Goal: Task Accomplishment & Management: Manage account settings

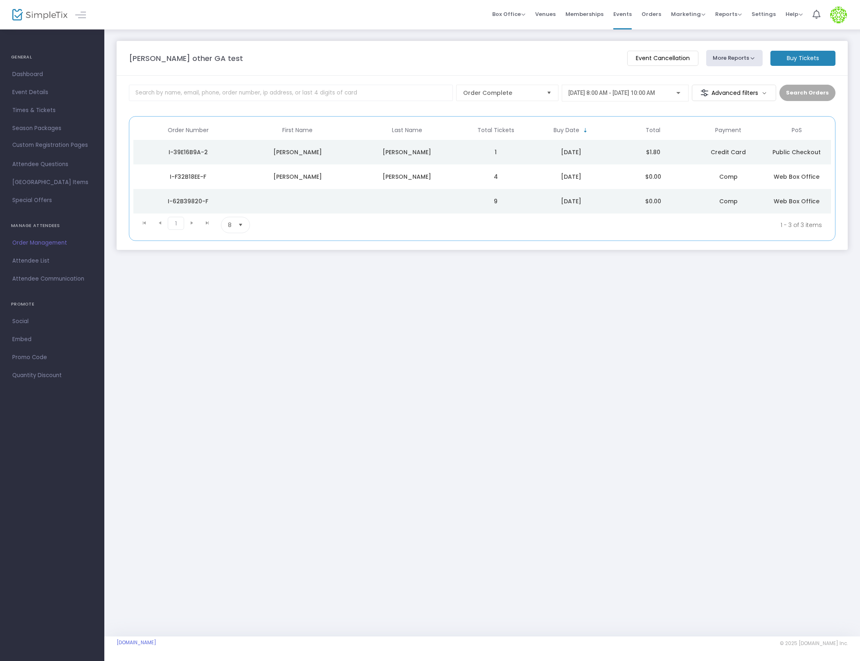
click at [607, 87] on div "11/20/2025 @ 8:00 AM - 11/20/2025 @ 10:00 AM" at bounding box center [625, 90] width 114 height 15
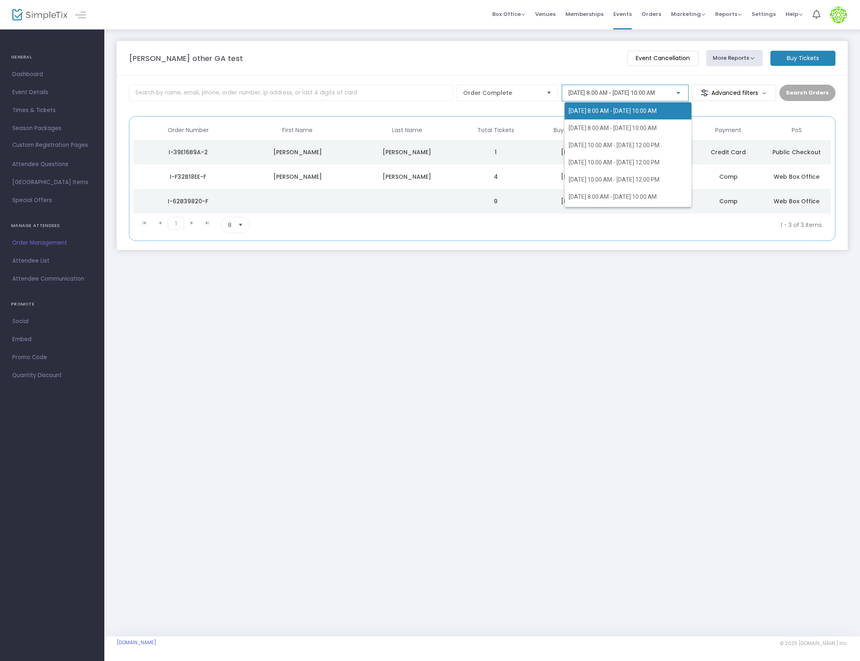
click at [244, 381] on div at bounding box center [430, 330] width 860 height 661
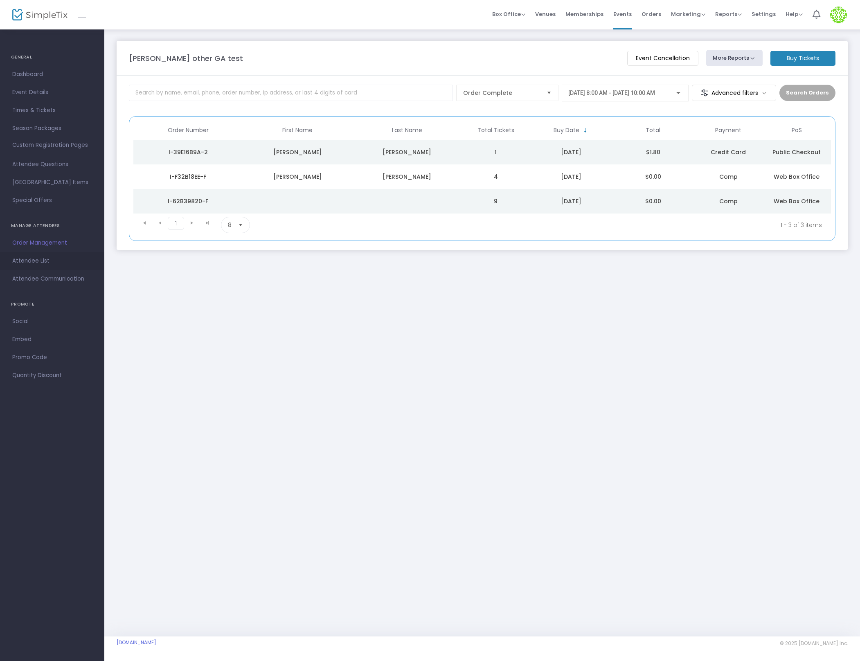
click at [57, 258] on span "Attendee List" at bounding box center [52, 261] width 80 height 11
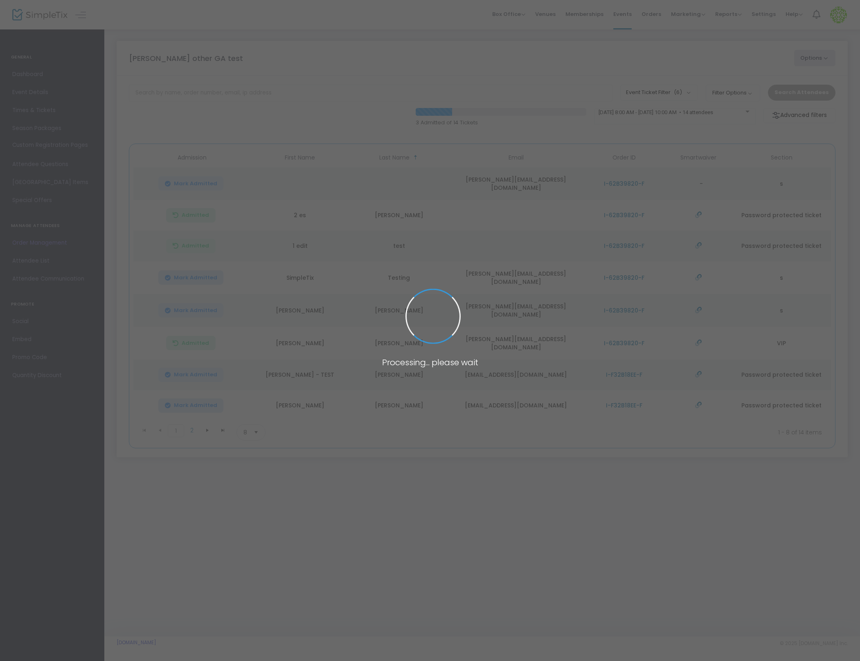
click at [47, 243] on body "Processing... please wait Box Office Sell Tickets Bookings Sell Season Pass Ven…" at bounding box center [430, 330] width 860 height 661
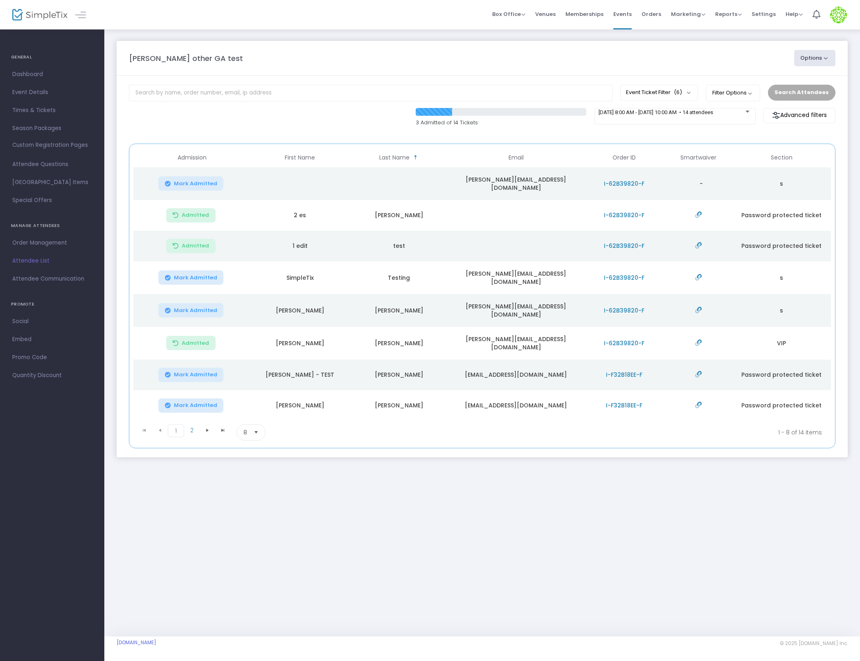
click at [47, 243] on span "Order Management" at bounding box center [52, 243] width 80 height 11
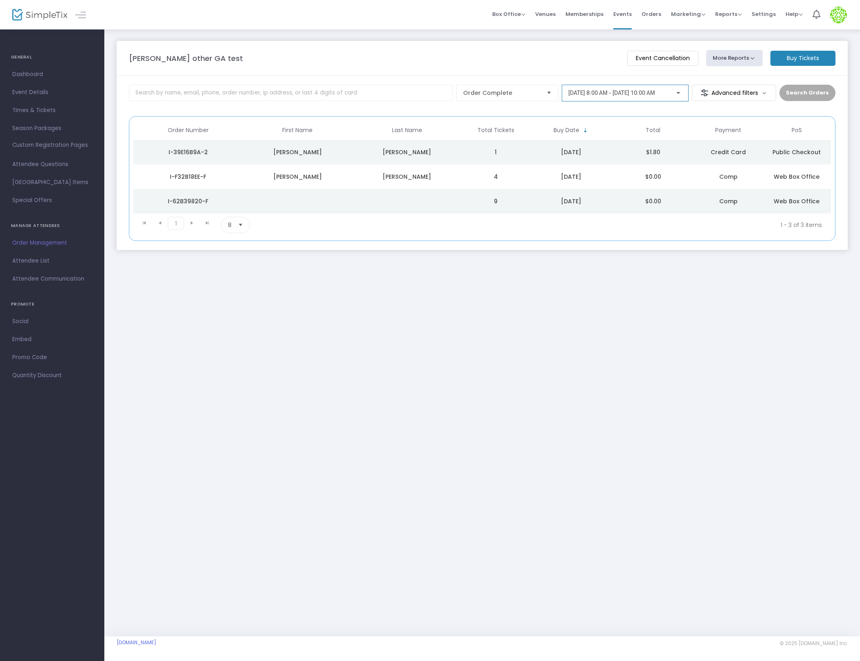
click at [607, 86] on div "[DATE] 8:00 AM - [DATE] 10:00 AM" at bounding box center [625, 90] width 114 height 15
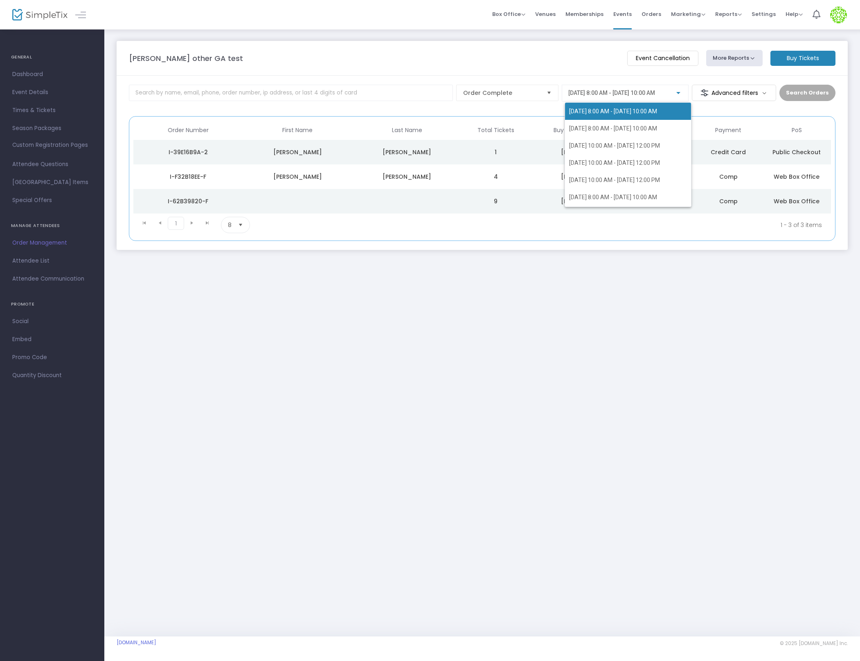
click at [743, 96] on div at bounding box center [430, 330] width 860 height 661
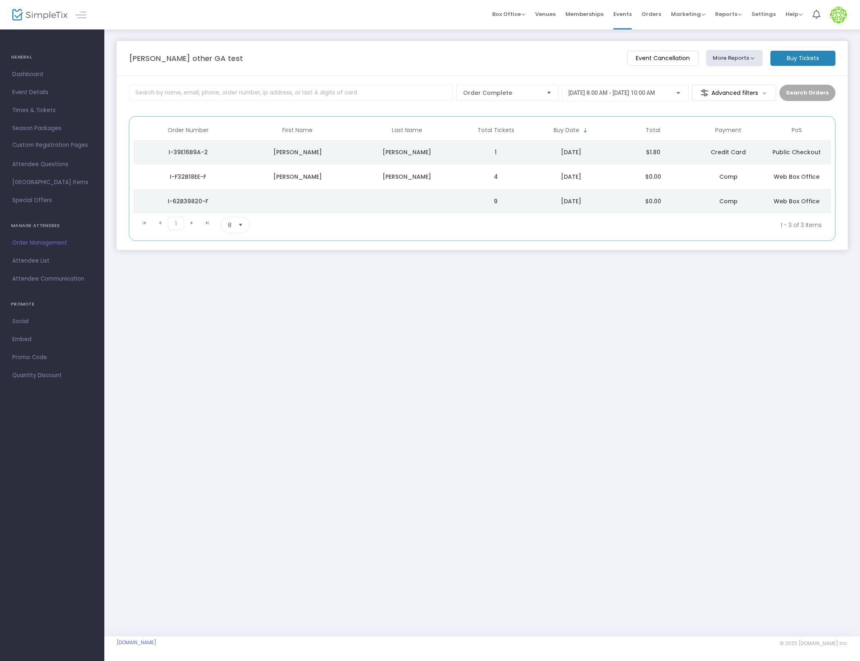
click at [743, 96] on m-button "Advanced filters" at bounding box center [734, 93] width 85 height 16
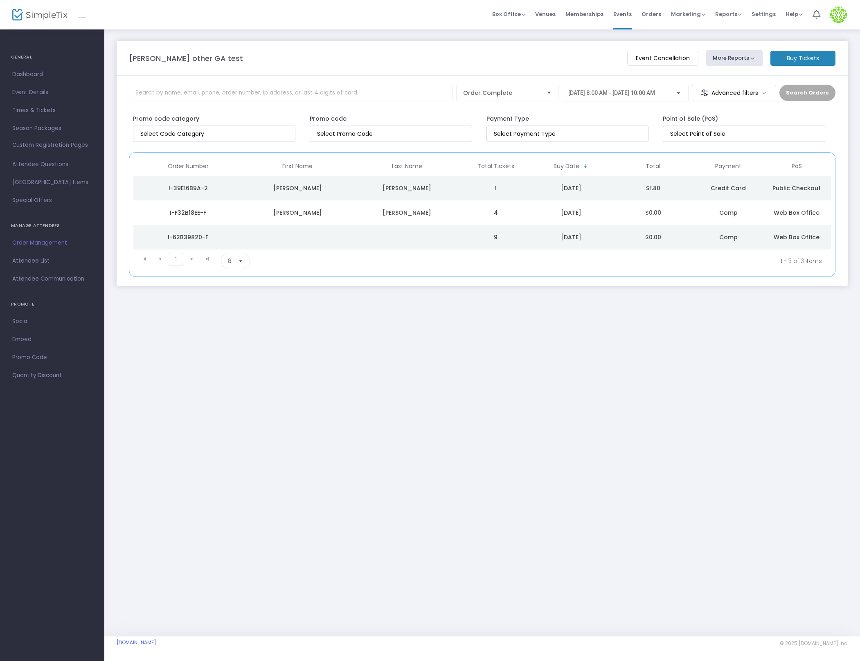
click at [742, 53] on button "More Reports" at bounding box center [734, 58] width 56 height 16
click at [589, 88] on div "11/20/2025 @ 8:00 AM - 11/20/2025 @ 10:00 AM" at bounding box center [625, 90] width 114 height 15
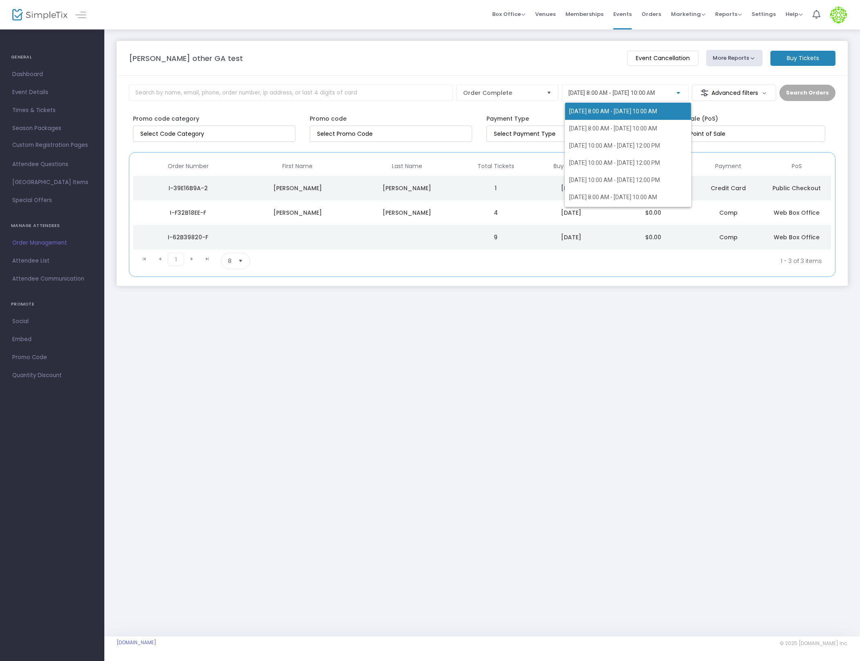
click at [445, 168] on div at bounding box center [430, 330] width 860 height 661
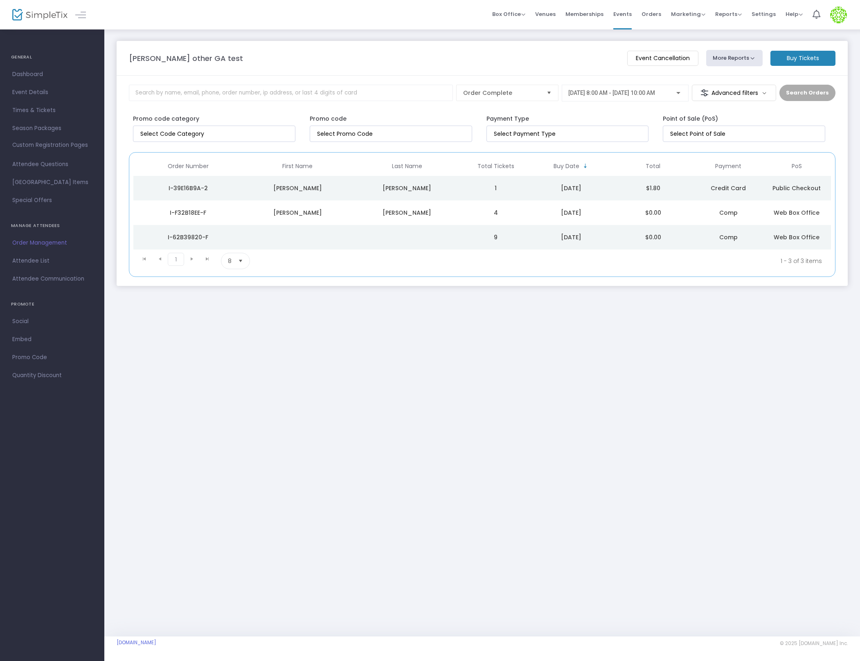
click at [447, 228] on td "Data table" at bounding box center [406, 237] width 109 height 25
click at [438, 242] on td "Data table" at bounding box center [406, 237] width 109 height 25
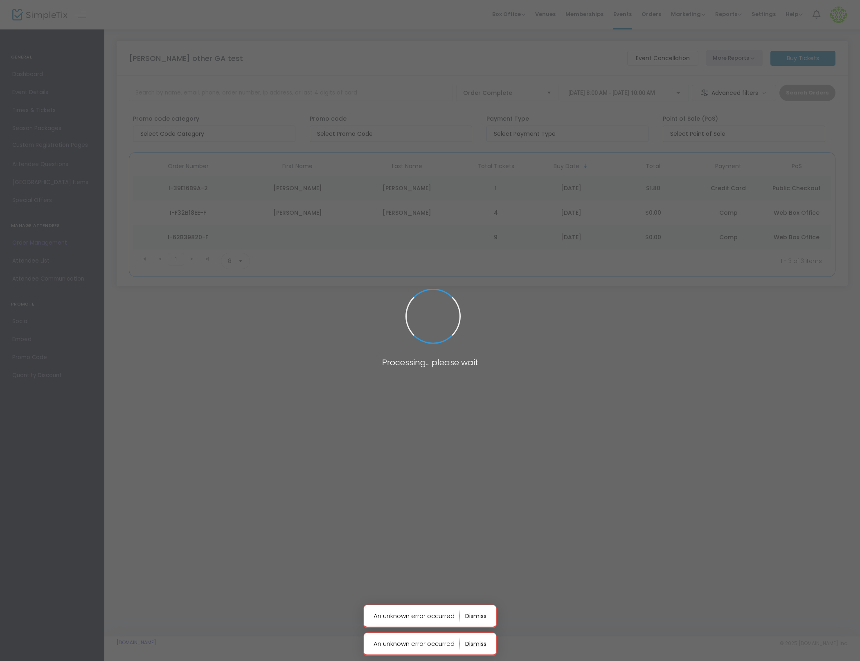
click at [438, 242] on body "Processing... please wait An unknown error occurred An unknown error occurred B…" at bounding box center [430, 330] width 860 height 661
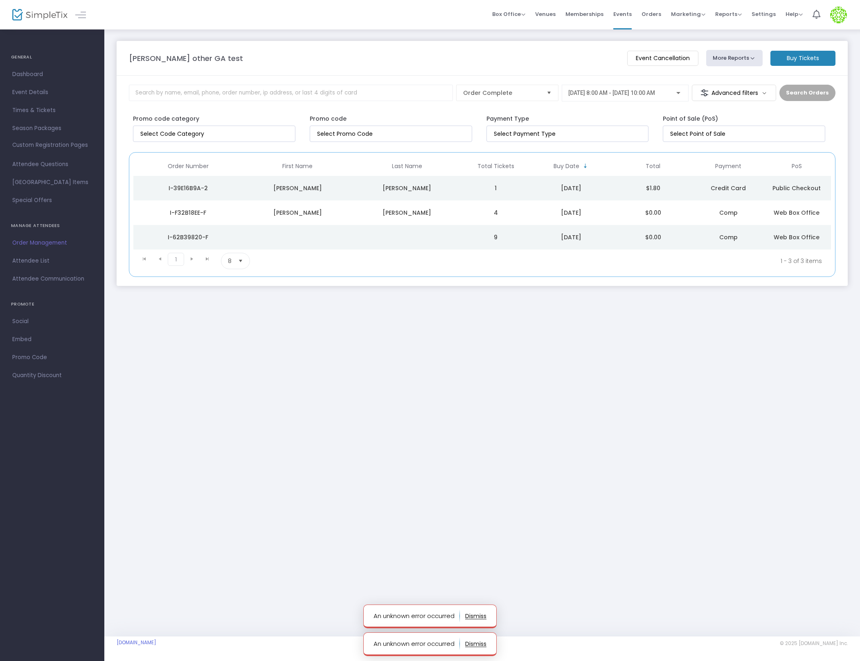
click at [446, 213] on div "[PERSON_NAME]" at bounding box center [406, 213] width 105 height 8
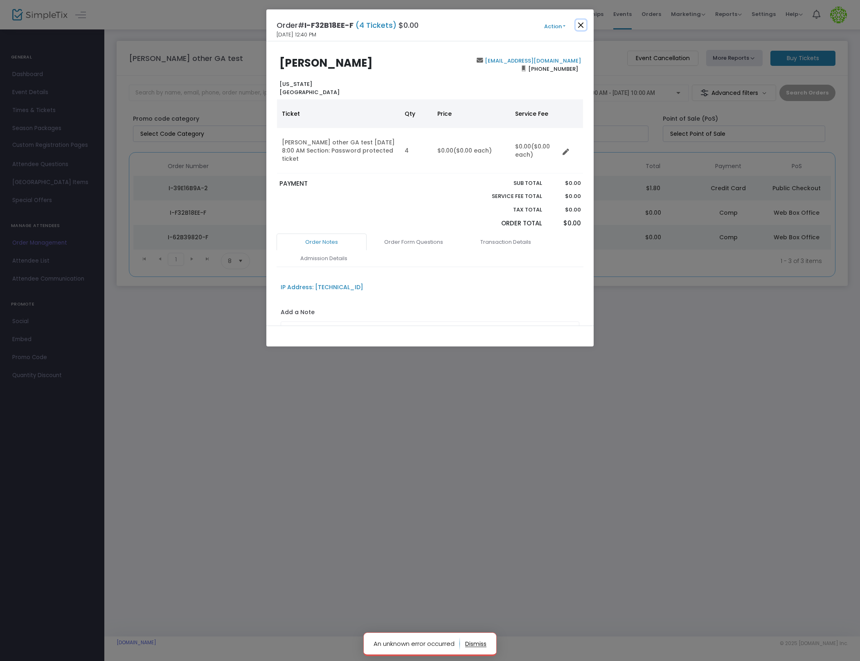
click at [582, 26] on button "Close" at bounding box center [581, 25] width 11 height 11
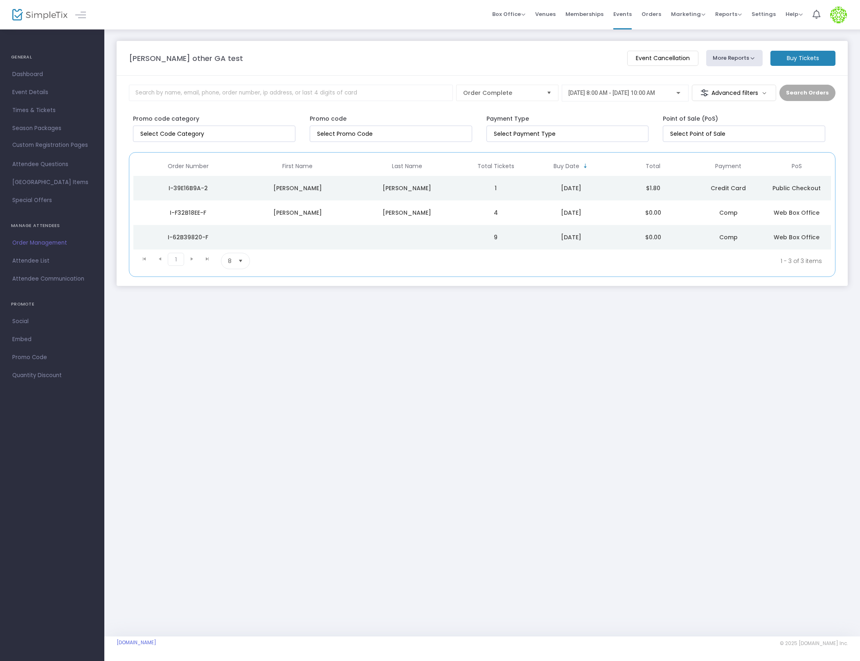
click at [487, 186] on td "1" at bounding box center [496, 188] width 68 height 25
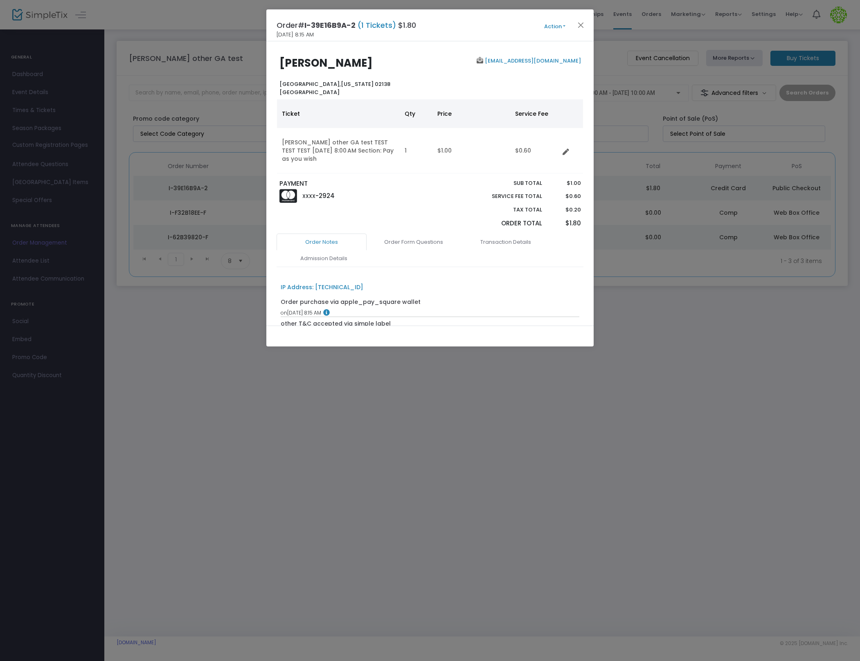
click at [553, 25] on button "Action" at bounding box center [554, 26] width 49 height 9
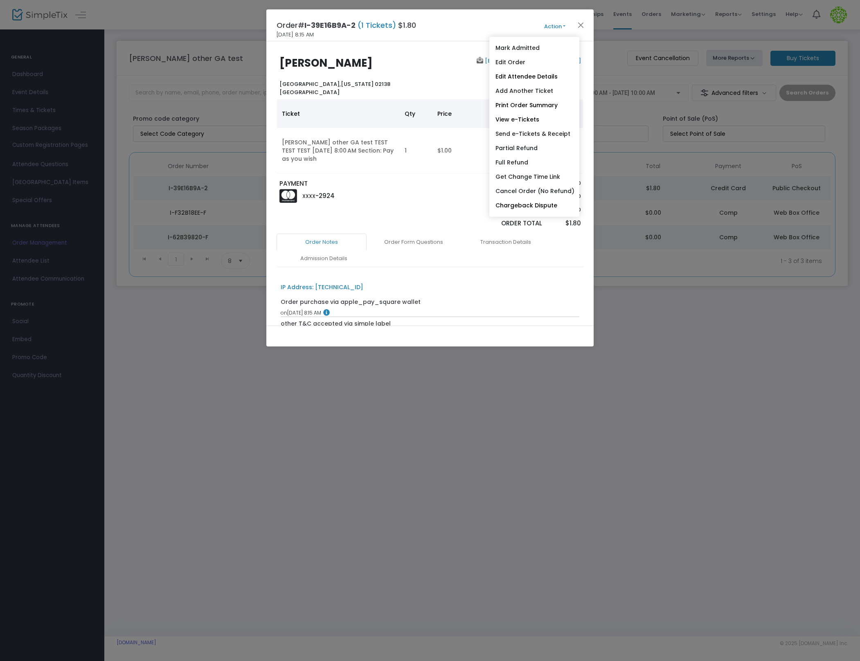
click at [553, 25] on button "Action" at bounding box center [554, 26] width 49 height 9
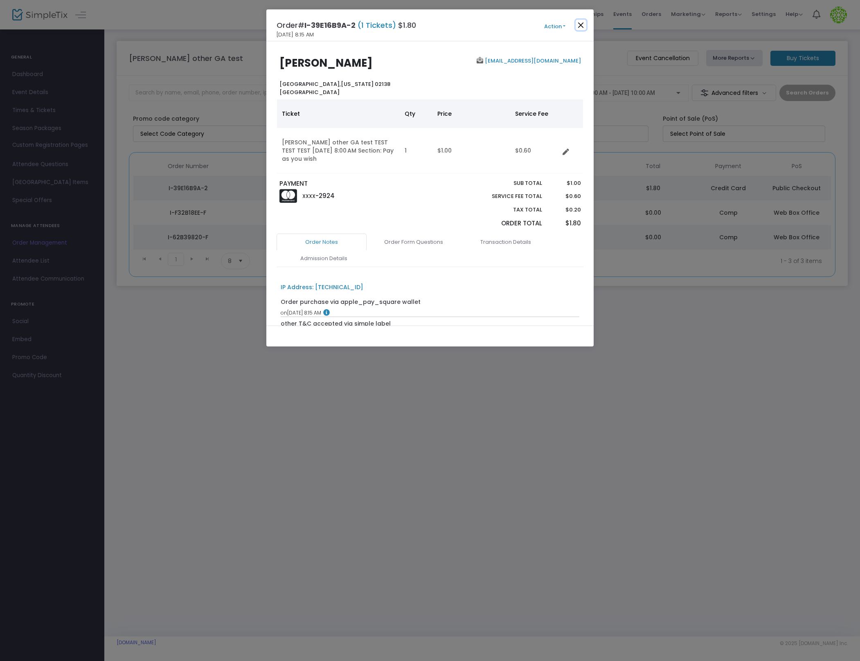
click at [578, 23] on button "Close" at bounding box center [581, 25] width 11 height 11
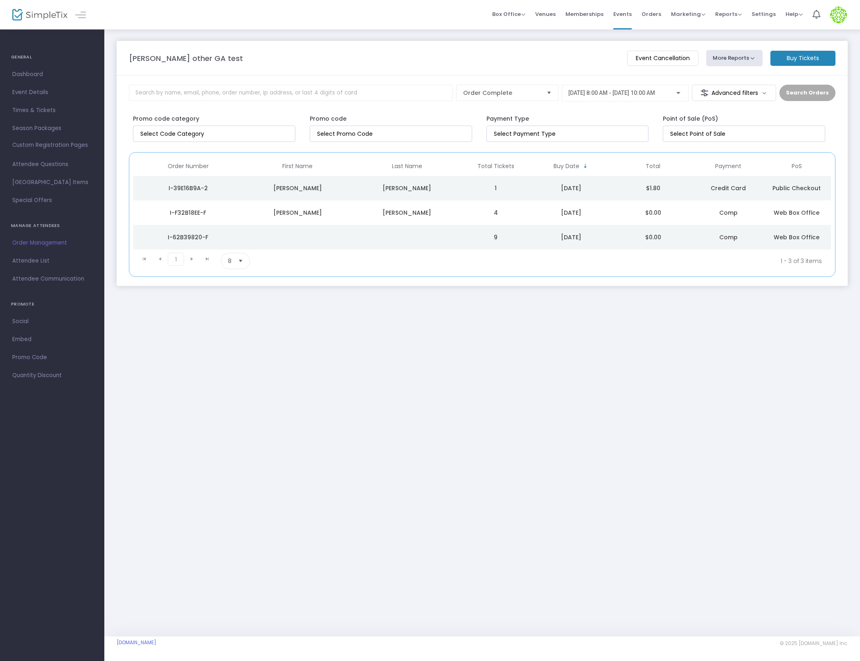
click at [404, 483] on div "Ian other GA test Event Cancellation More Reports Square Merchandise Report Exp…" at bounding box center [482, 333] width 756 height 608
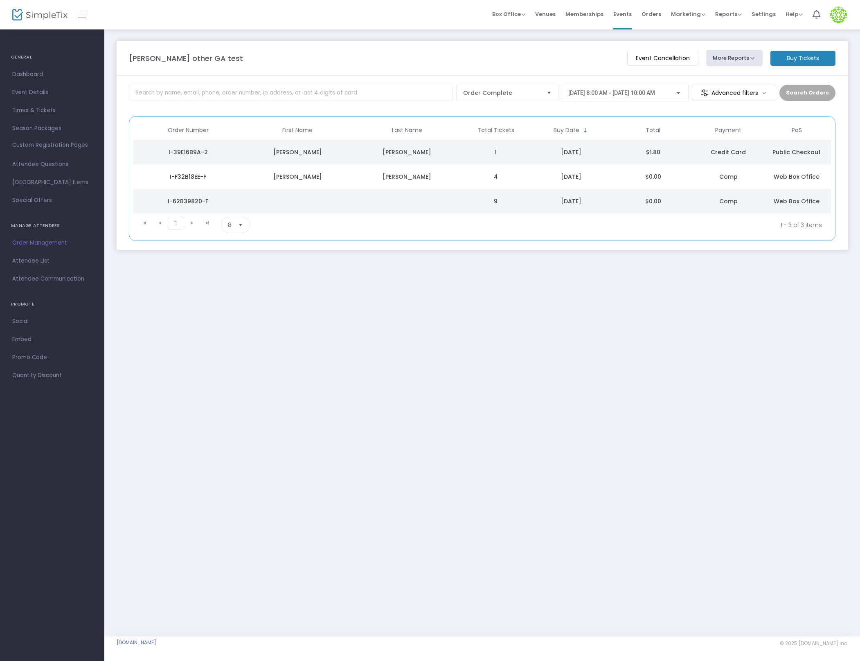
click at [526, 201] on td "9" at bounding box center [496, 201] width 68 height 25
click at [198, 165] on td "I-F32B18EE-F" at bounding box center [187, 177] width 109 height 25
click at [195, 194] on td "I-62B39820-F" at bounding box center [187, 201] width 109 height 25
drag, startPoint x: 216, startPoint y: 200, endPoint x: 159, endPoint y: 200, distance: 56.5
click at [159, 200] on div "I-62B39820-F" at bounding box center [187, 201] width 105 height 8
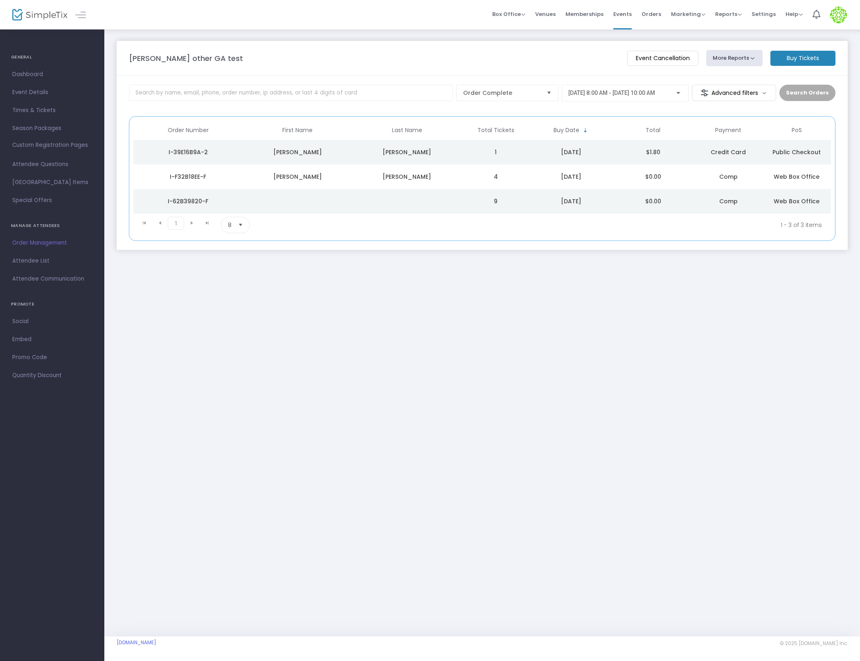
copy div "I-62B39820-F"
drag, startPoint x: 284, startPoint y: 205, endPoint x: 199, endPoint y: 213, distance: 85.5
click at [199, 213] on kendo-grid "Order Number First Name Last Name Total Tickets Buy Date Total Payment PoS I-39…" at bounding box center [482, 178] width 707 height 125
drag, startPoint x: 216, startPoint y: 203, endPoint x: 154, endPoint y: 203, distance: 61.8
click at [154, 203] on div "I-62B39820-F" at bounding box center [187, 201] width 105 height 8
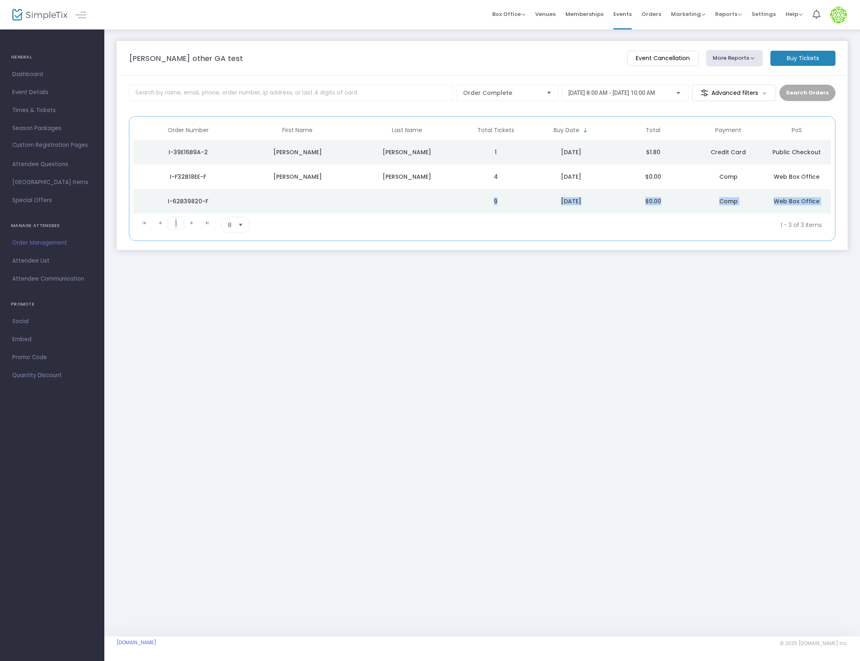
copy div "I-62B39820-F"
click at [621, 14] on span "Events" at bounding box center [622, 14] width 18 height 21
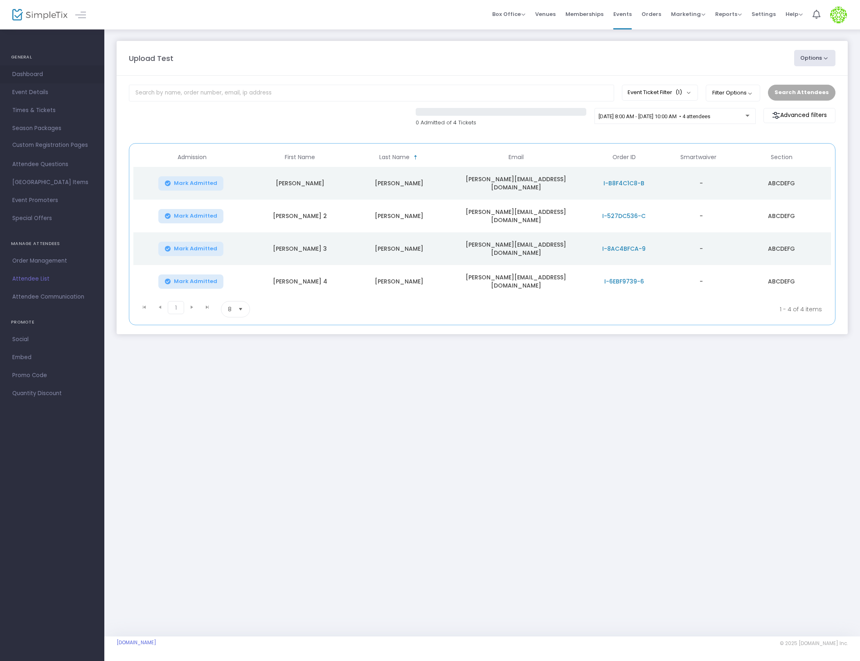
click at [32, 72] on span "Dashboard" at bounding box center [52, 74] width 80 height 11
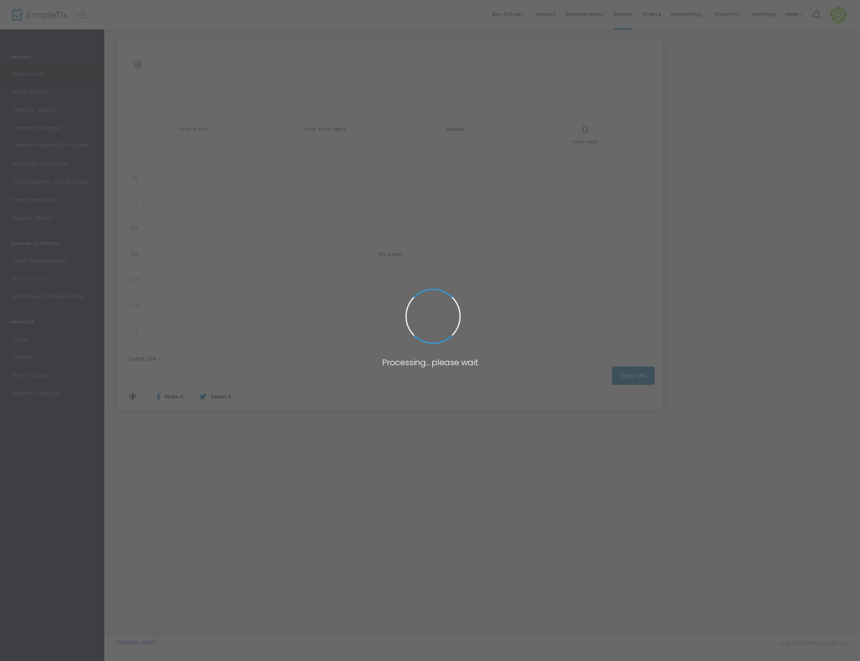
type input "[URL][DOMAIN_NAME]"
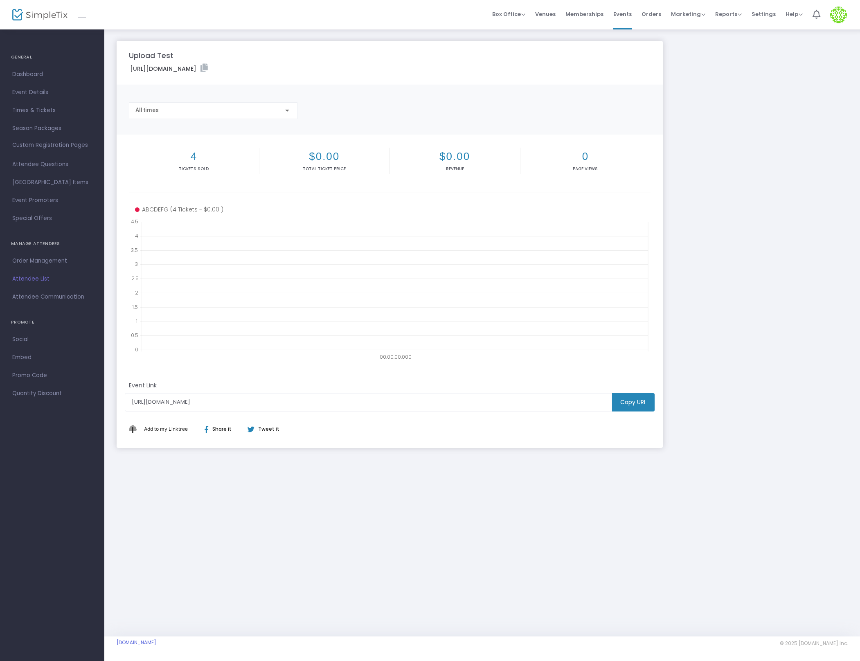
drag, startPoint x: 300, startPoint y: 69, endPoint x: 280, endPoint y: 68, distance: 20.9
click at [208, 68] on label "[URL][DOMAIN_NAME]" at bounding box center [169, 68] width 78 height 9
copy label "238557"
click at [38, 261] on span "Order Management" at bounding box center [52, 261] width 80 height 11
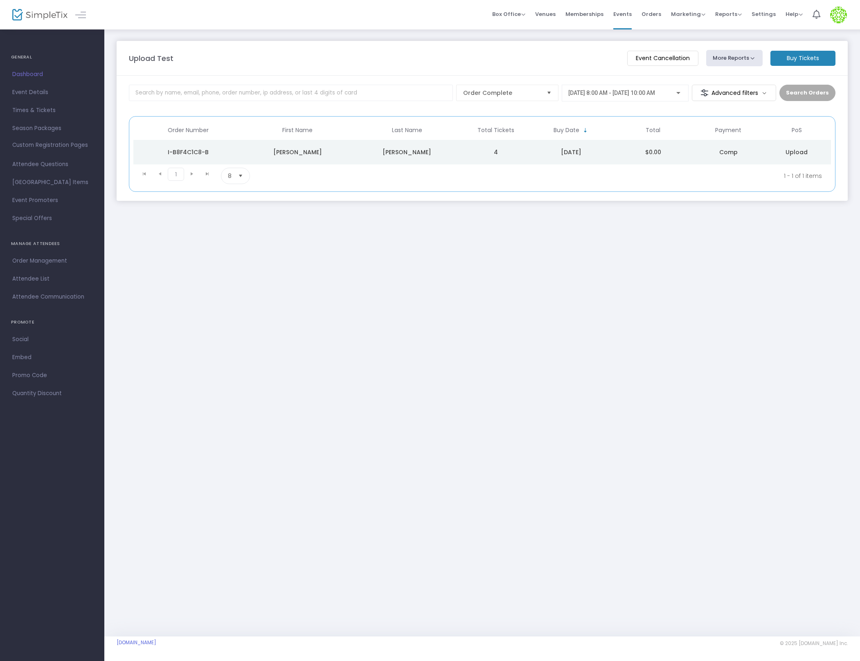
click at [482, 153] on td "4" at bounding box center [496, 152] width 68 height 25
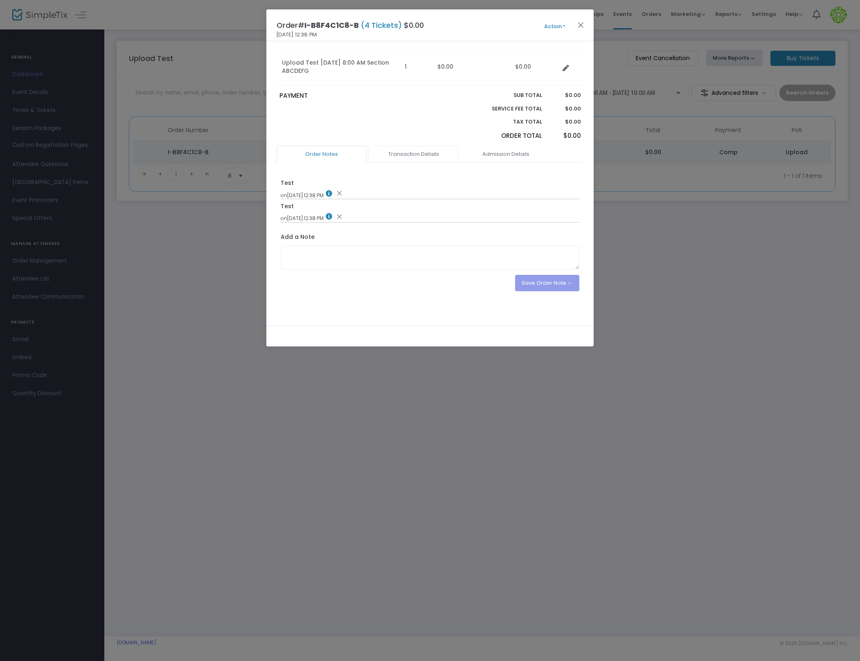
scroll to position [186, 0]
click at [332, 212] on icon at bounding box center [328, 214] width 9 height 7
click at [332, 192] on icon at bounding box center [328, 191] width 9 height 7
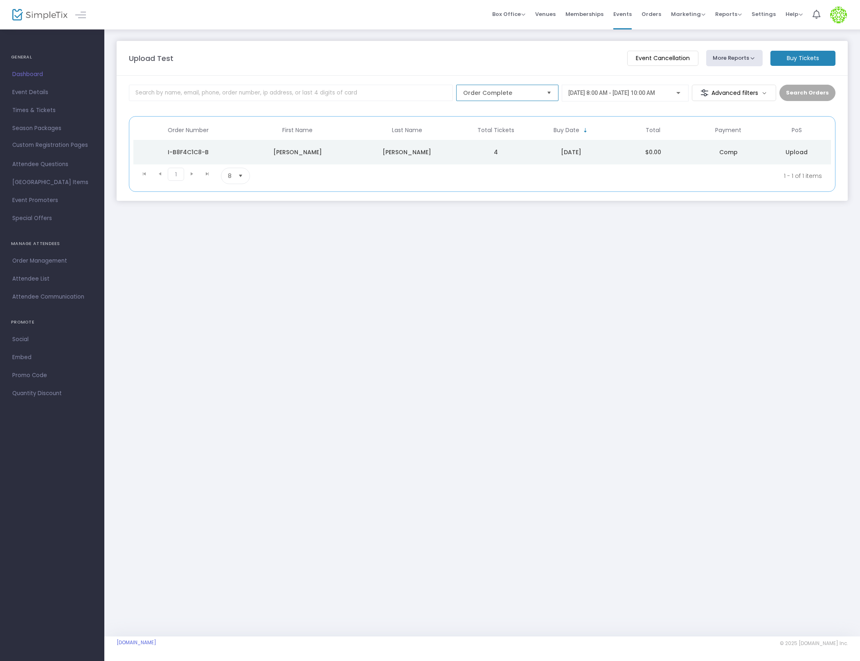
click at [493, 86] on span "Order Complete" at bounding box center [501, 93] width 83 height 16
click at [496, 160] on span "Cancelled Orders" at bounding box center [492, 159] width 52 height 8
click at [816, 82] on m-panel-content "Cancelled Orders 9/30/2025 @ 8:00 AM - 9/30/2025 @ 10:00 AM Advanced filters Se…" at bounding box center [482, 138] width 731 height 125
click at [815, 89] on button "Search Orders" at bounding box center [808, 93] width 56 height 16
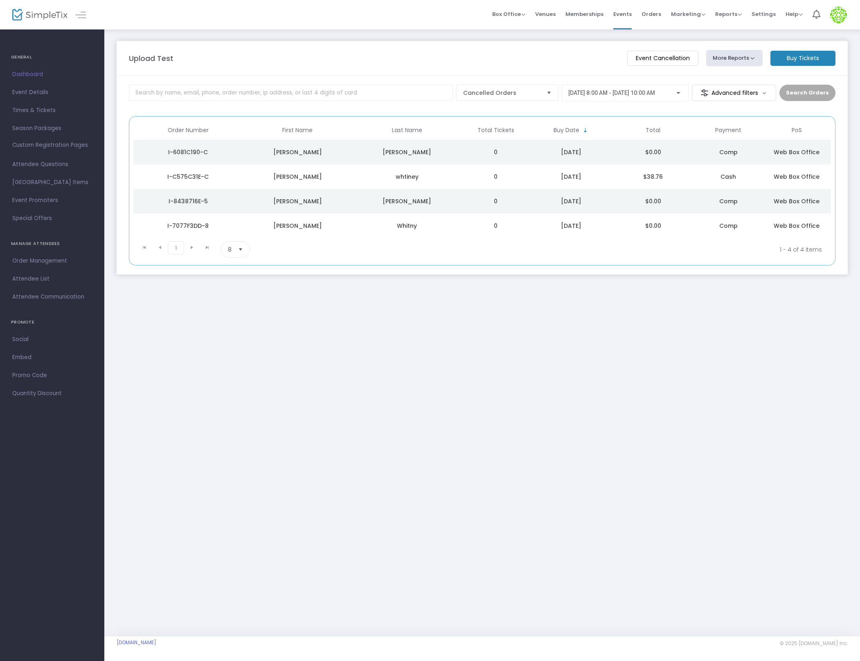
click at [489, 153] on td "0" at bounding box center [496, 152] width 68 height 25
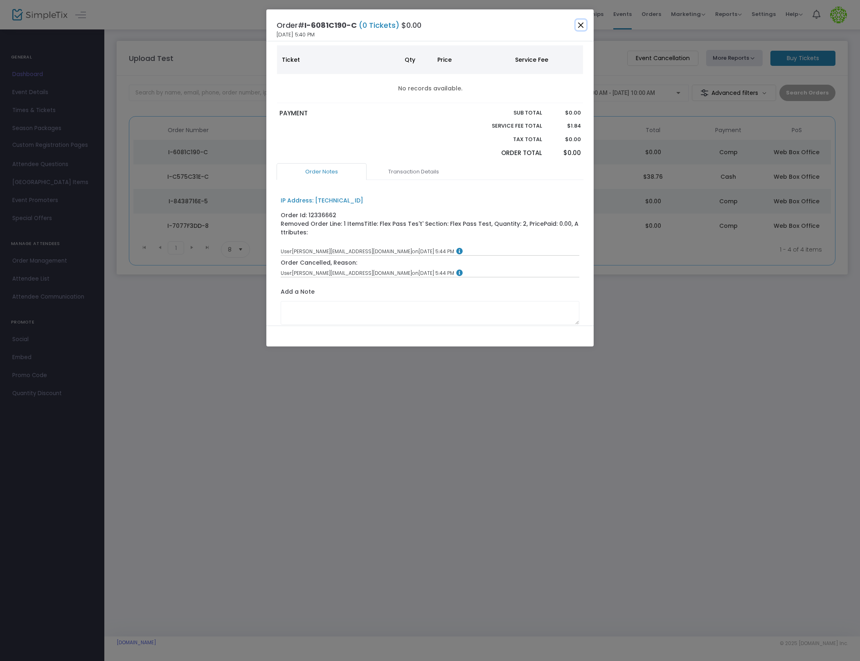
scroll to position [111, 0]
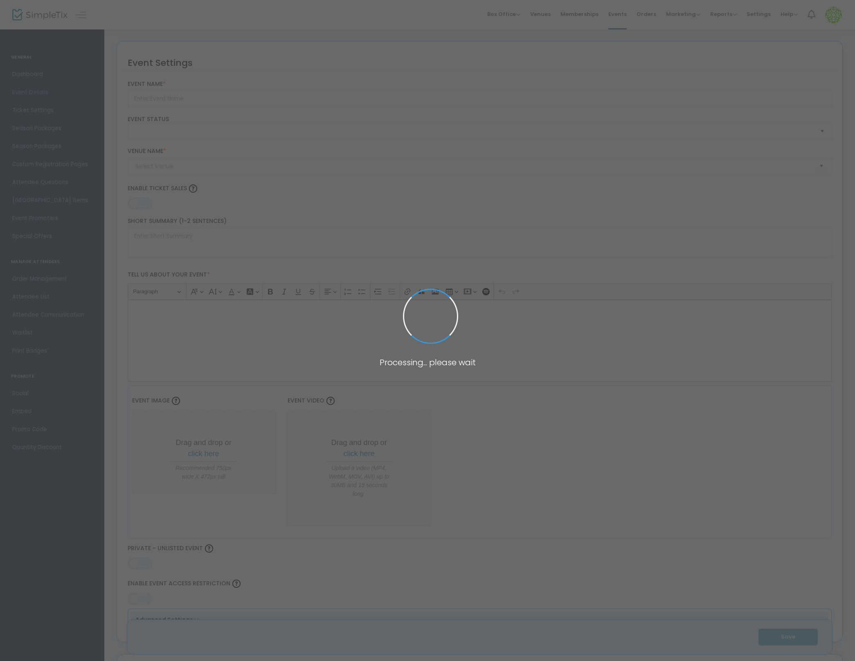
type input "SimpleTix Waiver Test Event"
type textarea "Internal testing event for Waiver"
type input "Buy Tickets"
type input "Haunted Hollow [GEOGRAPHIC_DATA]"
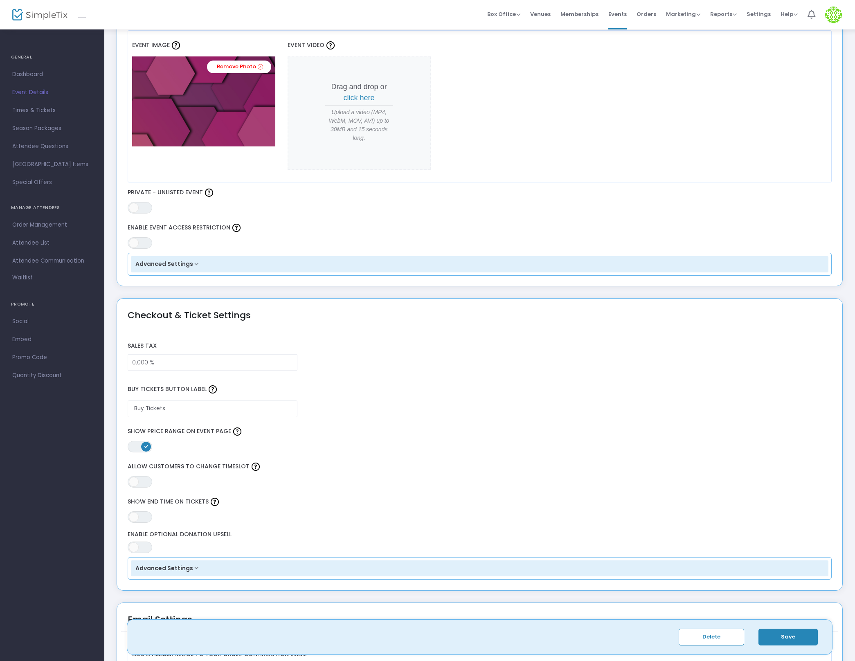
scroll to position [445, 0]
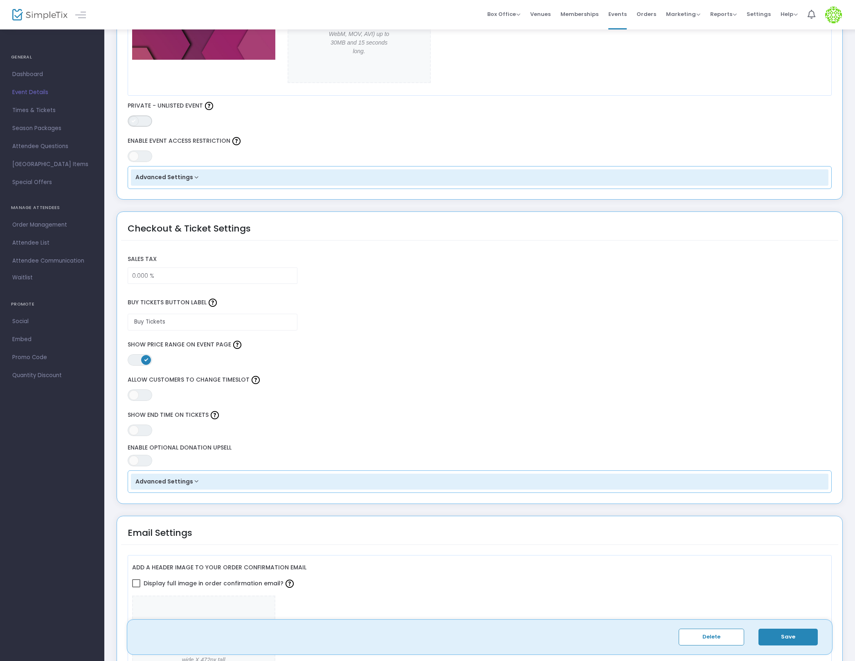
click at [132, 115] on span "ON OFF" at bounding box center [140, 120] width 25 height 11
click at [779, 640] on button "Save" at bounding box center [788, 637] width 59 height 17
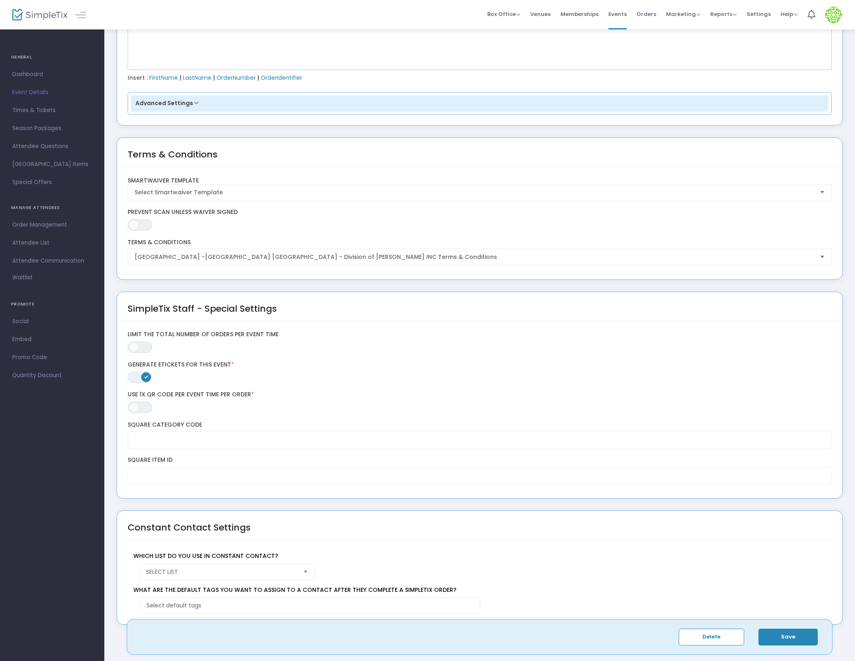
scroll to position [1176, 0]
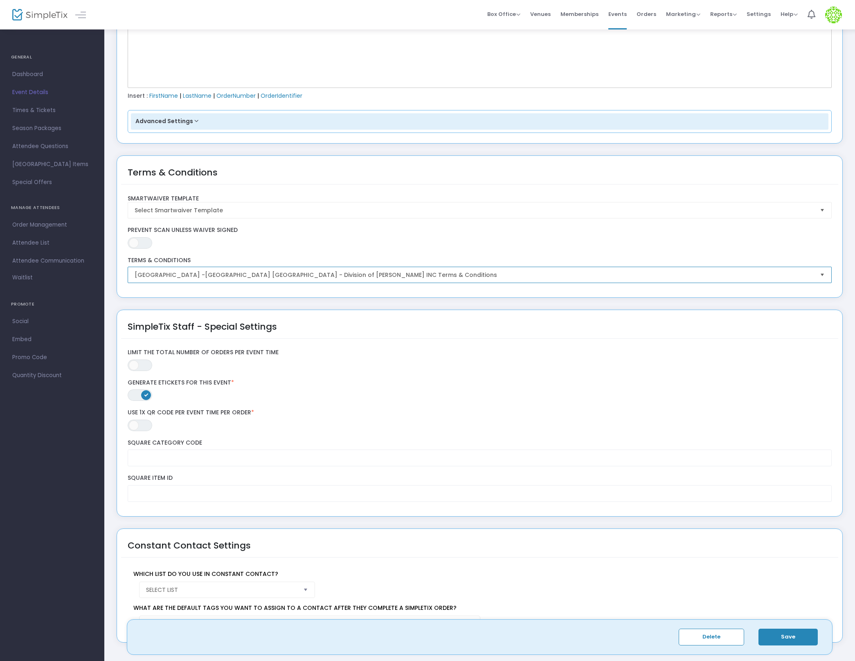
click at [176, 272] on span "[GEOGRAPHIC_DATA] -[GEOGRAPHIC_DATA] [GEOGRAPHIC_DATA] - Division of [PERSON_NA…" at bounding box center [474, 275] width 679 height 8
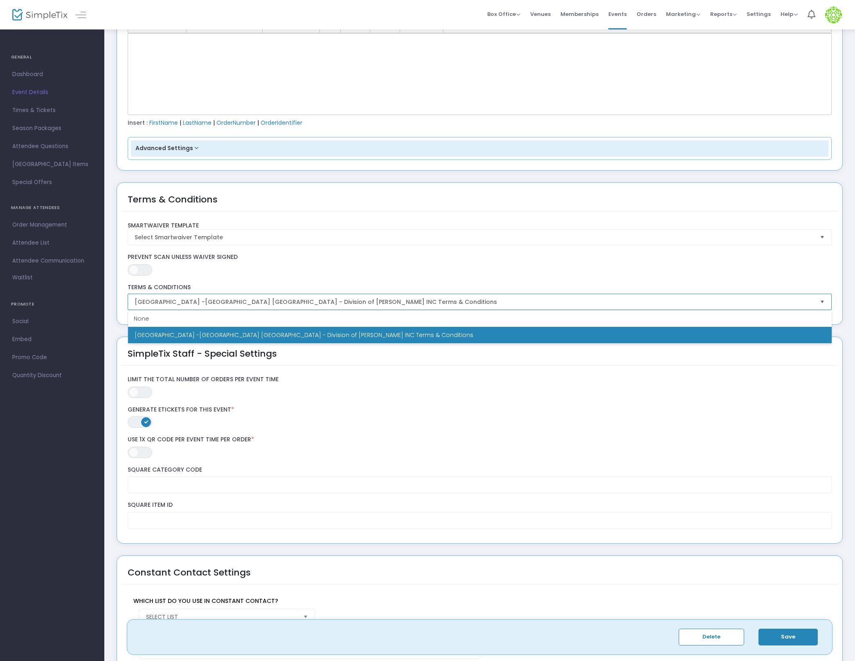
scroll to position [1138, 0]
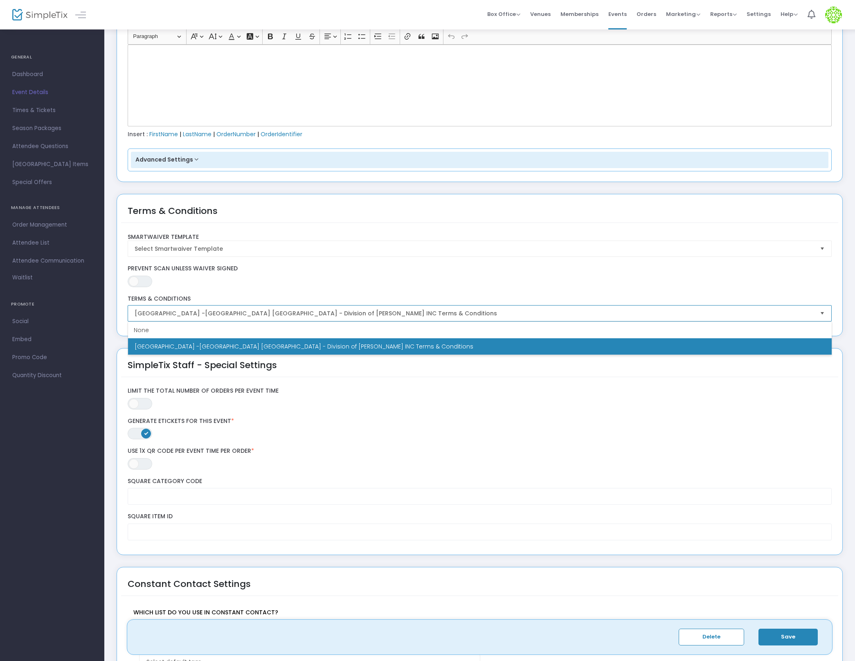
click at [400, 343] on li "Maple Tree Farm -Haunted Hollow VA - Division of JAPAL AG-ED INC Terms & Condit…" at bounding box center [480, 346] width 704 height 16
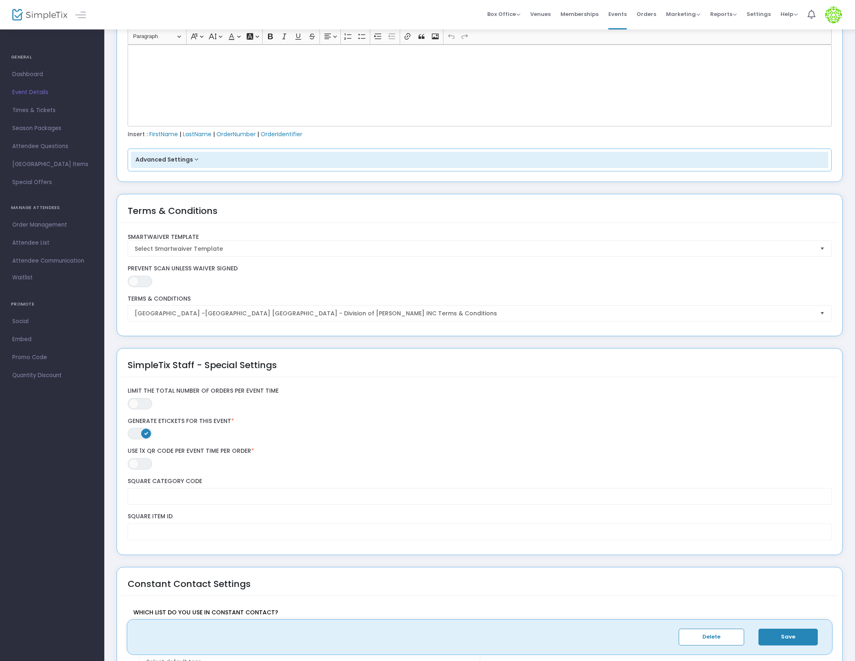
click at [274, 303] on div "Maple Tree Farm -Haunted Hollow VA - Division of JAPAL AG-ED INC Terms & Condit…" at bounding box center [480, 308] width 712 height 26
click at [274, 310] on span "Maple Tree Farm -Haunted Hollow VA - Division of JAPAL AG-ED INC Terms & Condit…" at bounding box center [474, 313] width 679 height 8
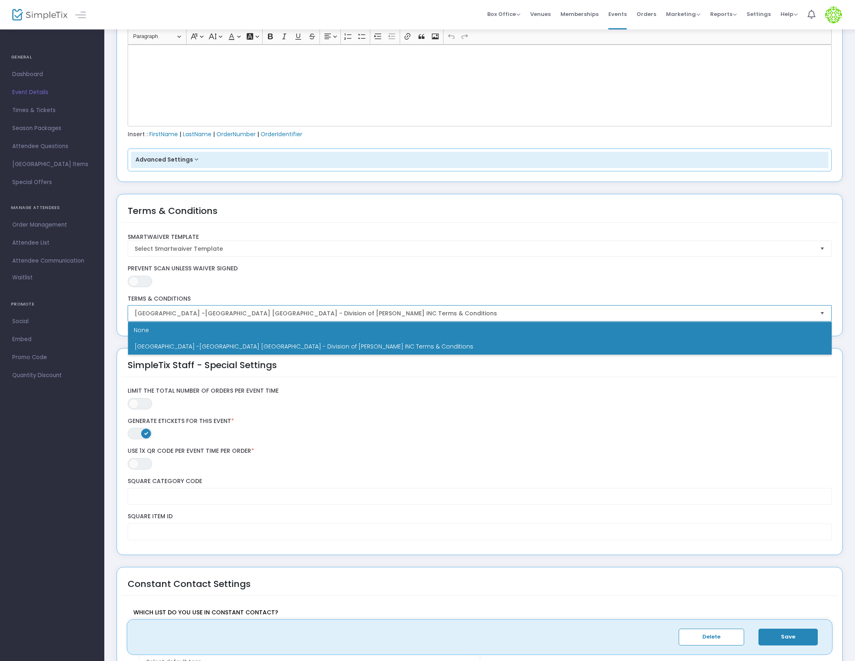
click at [264, 328] on div "None" at bounding box center [480, 330] width 704 height 16
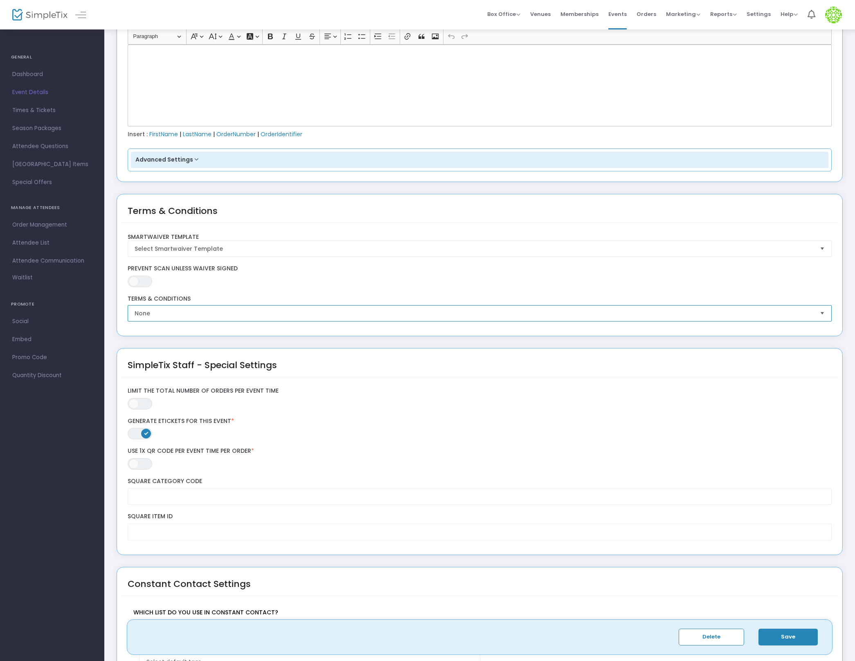
click at [276, 312] on span "None" at bounding box center [474, 313] width 679 height 8
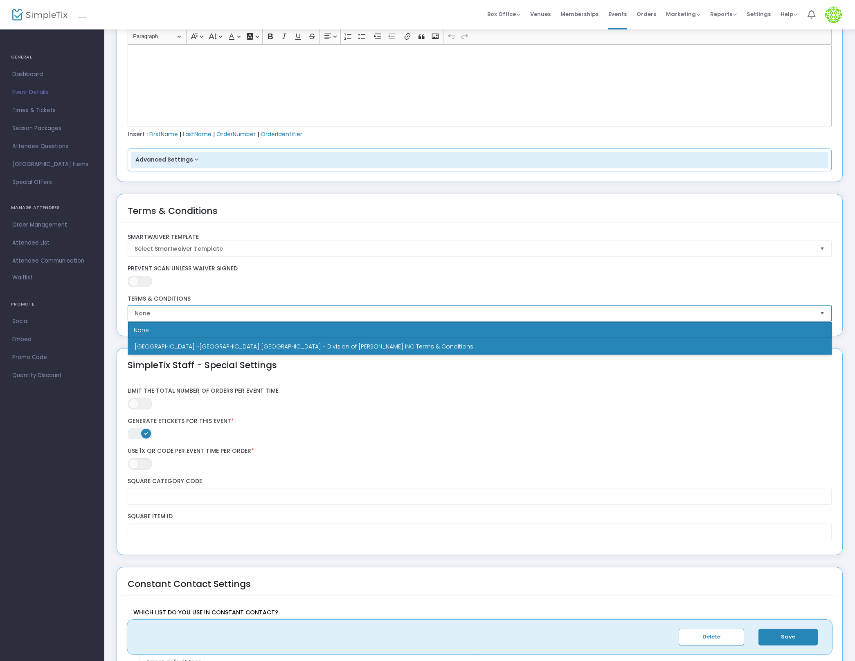
click at [277, 348] on span "Maple Tree Farm -Haunted Hollow VA - Division of JAPAL AG-ED INC Terms & Condit…" at bounding box center [304, 347] width 339 height 8
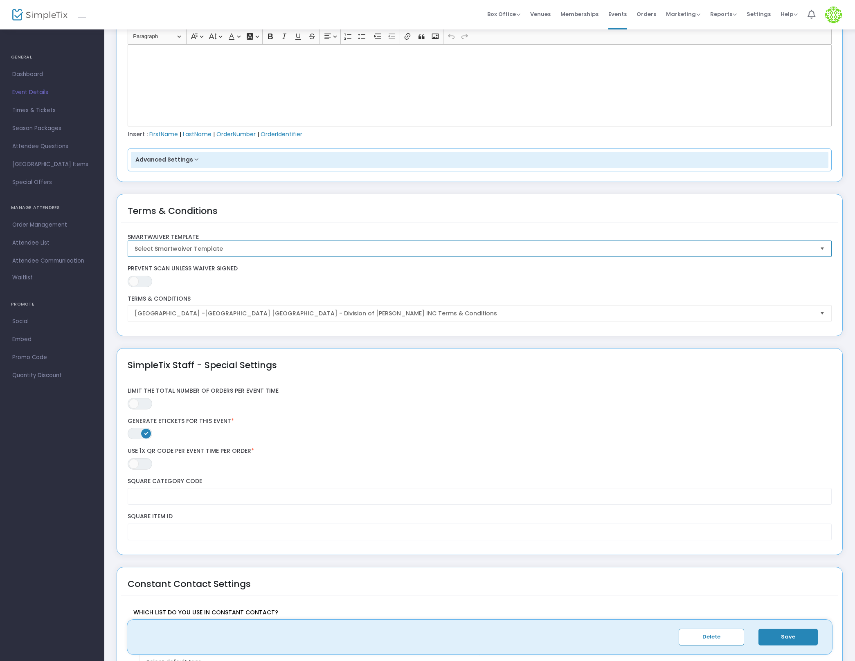
click at [281, 243] on span "Select Smartwaiver Template" at bounding box center [474, 249] width 686 height 16
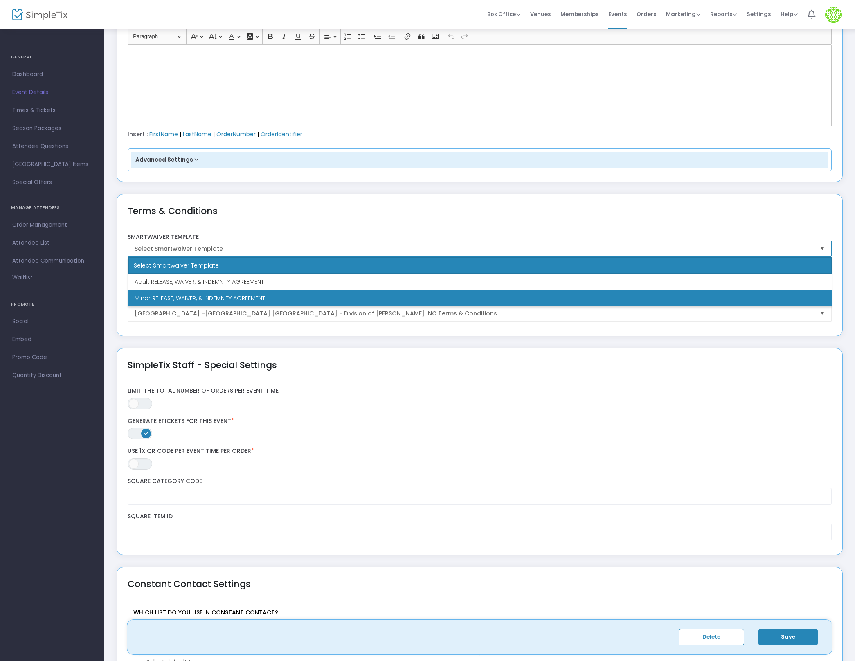
click at [280, 299] on li "Minor RELEASE, WAIVER, & INDEMNITY AGREEMENT" at bounding box center [480, 298] width 704 height 16
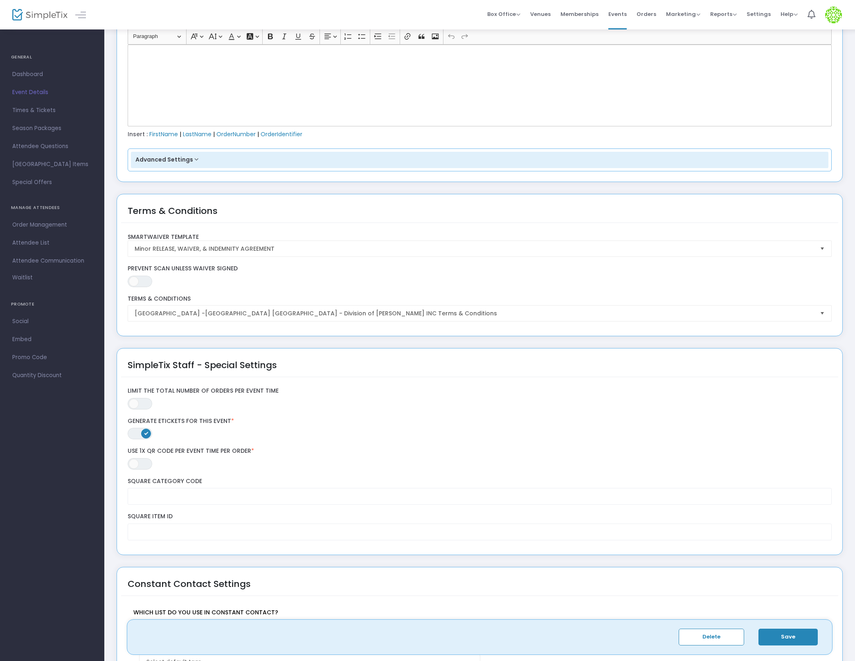
click at [788, 635] on button "Save" at bounding box center [788, 637] width 59 height 17
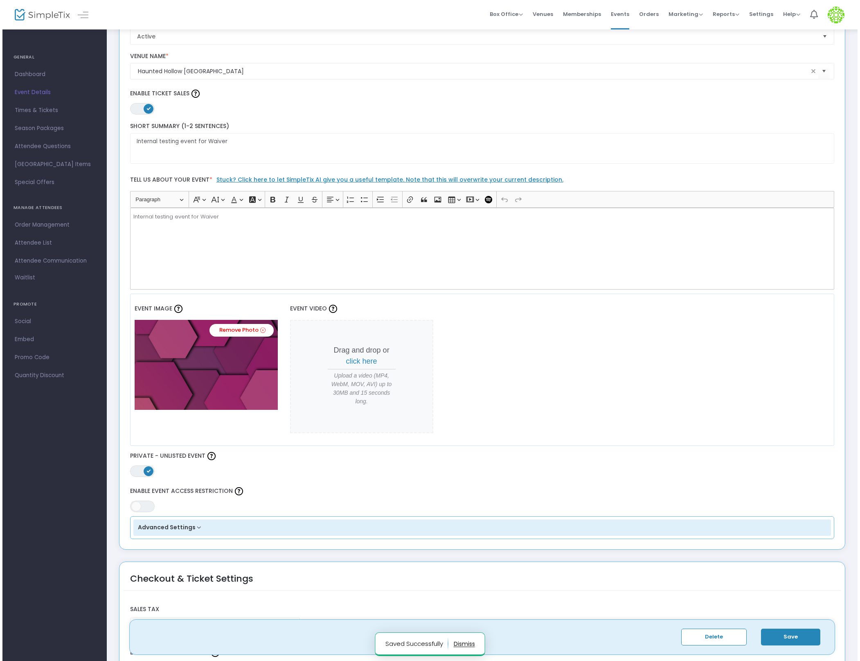
scroll to position [0, 0]
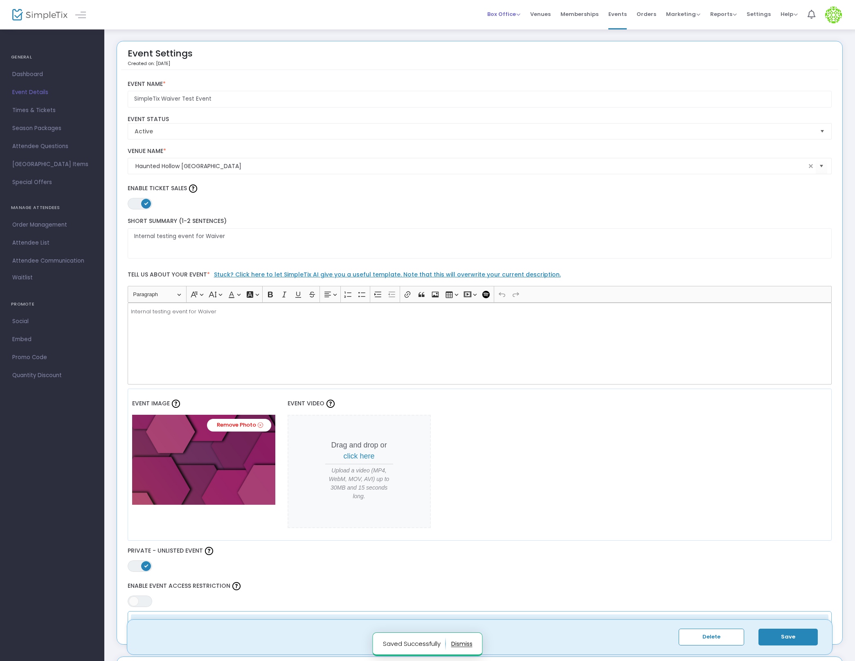
click at [507, 11] on span "Box Office" at bounding box center [503, 14] width 33 height 8
click at [30, 67] on link "Dashboard" at bounding box center [52, 74] width 104 height 18
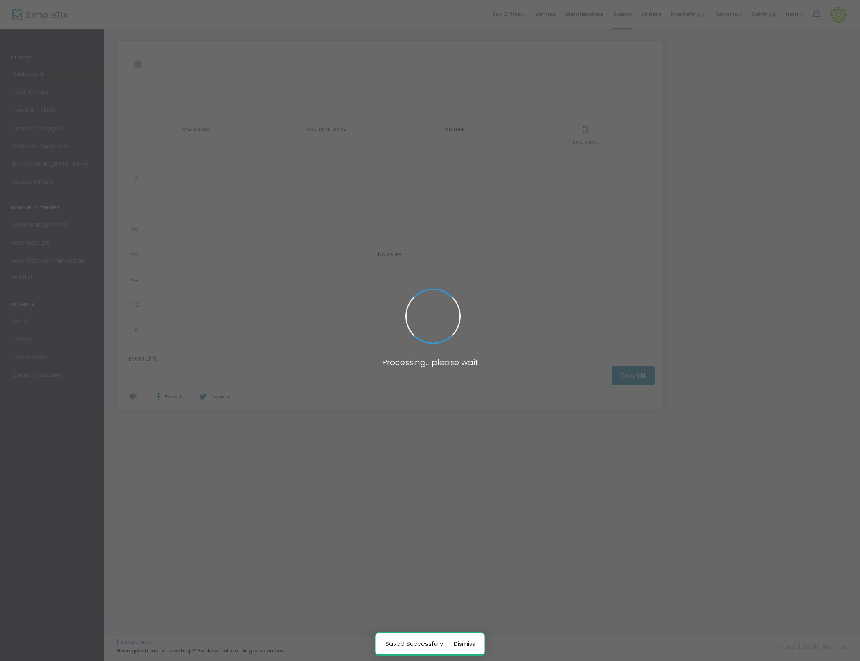
type input "https://www.simpletix.com/e/simpletix-waiver-test-event-tickets-238561"
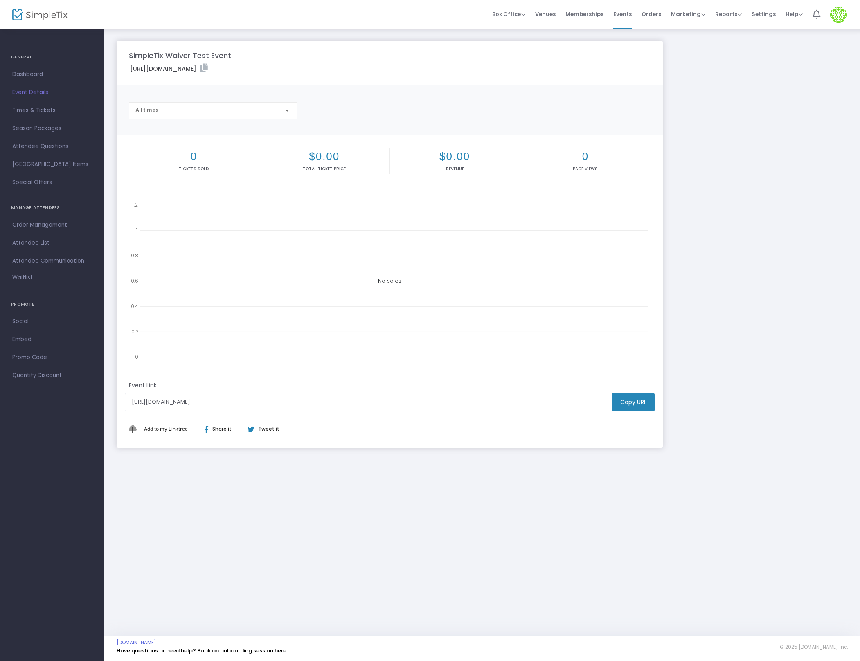
click at [208, 66] on icon at bounding box center [204, 68] width 7 height 8
